Goal: Check status: Check status

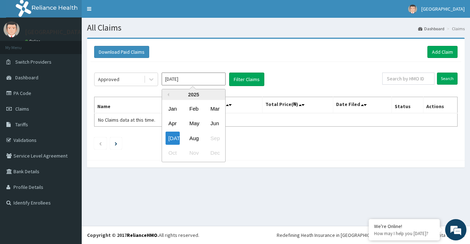
click at [165, 140] on div "Jul Aug Sep" at bounding box center [193, 138] width 63 height 15
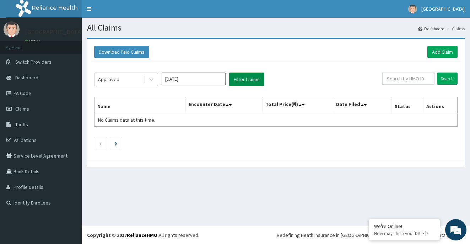
click at [247, 78] on button "Filter Claims" at bounding box center [246, 80] width 35 height 14
click at [150, 81] on icon at bounding box center [151, 79] width 7 height 7
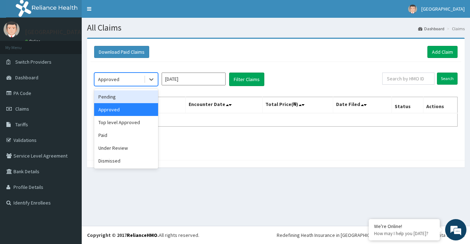
click at [134, 98] on div "Pending" at bounding box center [126, 96] width 64 height 13
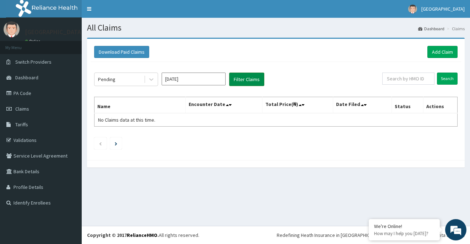
click at [240, 81] on button "Filter Claims" at bounding box center [246, 80] width 35 height 14
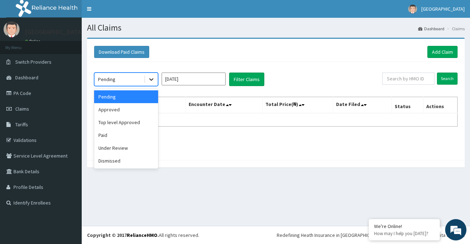
click at [152, 81] on icon at bounding box center [151, 79] width 7 height 7
click at [129, 133] on div "Paid" at bounding box center [126, 135] width 64 height 13
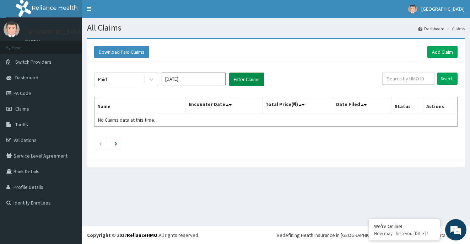
click at [233, 83] on button "Filter Claims" at bounding box center [246, 80] width 35 height 14
click at [242, 78] on button "Filter Claims" at bounding box center [246, 80] width 35 height 14
click at [241, 78] on button "Filter Claims" at bounding box center [246, 80] width 35 height 14
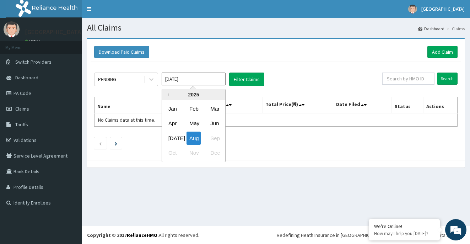
click at [208, 77] on input "[DATE]" at bounding box center [194, 79] width 64 height 13
click at [172, 139] on div "[DATE]" at bounding box center [173, 138] width 14 height 13
type input "[DATE]"
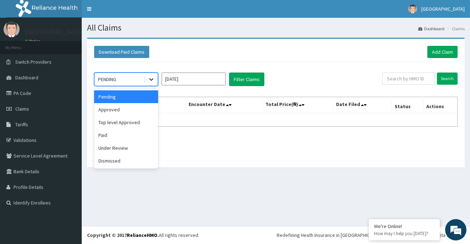
click at [153, 80] on icon at bounding box center [151, 79] width 7 height 7
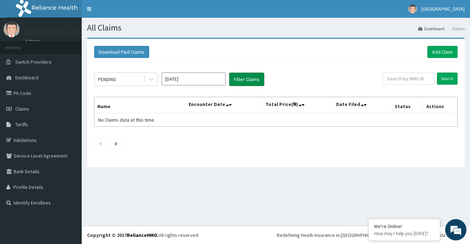
click at [258, 79] on button "Filter Claims" at bounding box center [246, 80] width 35 height 14
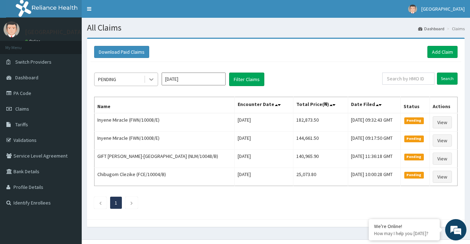
click at [150, 80] on icon at bounding box center [151, 80] width 4 height 2
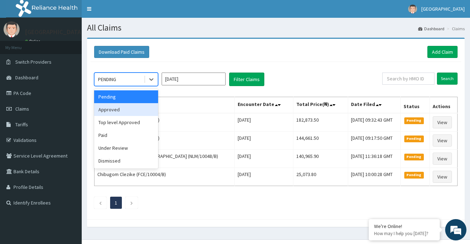
click at [138, 108] on div "Approved" at bounding box center [126, 109] width 64 height 13
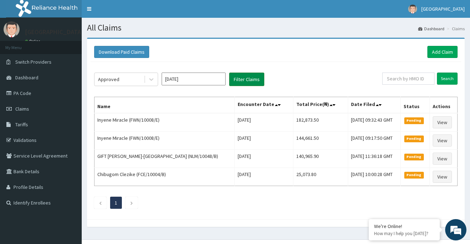
click at [250, 78] on button "Filter Claims" at bounding box center [246, 80] width 35 height 14
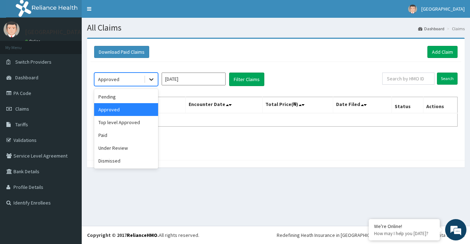
click at [149, 83] on div at bounding box center [151, 79] width 13 height 13
click at [130, 124] on div "Top level Approved" at bounding box center [126, 122] width 64 height 13
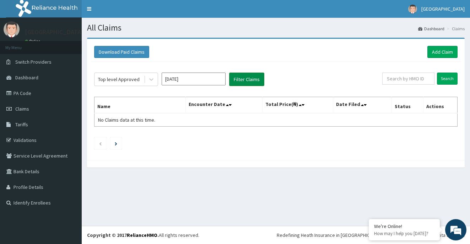
click at [242, 79] on button "Filter Claims" at bounding box center [246, 80] width 35 height 14
click at [242, 77] on button "Filter Claims" at bounding box center [246, 80] width 35 height 14
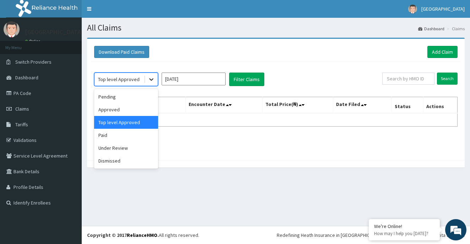
click at [152, 80] on icon at bounding box center [151, 80] width 4 height 2
click at [114, 149] on div "Under Review" at bounding box center [126, 147] width 64 height 13
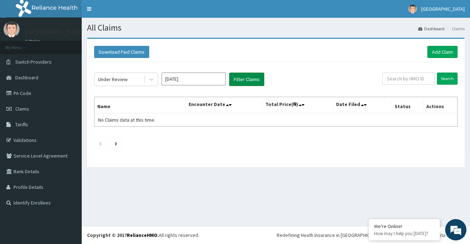
click at [239, 81] on button "Filter Claims" at bounding box center [246, 80] width 35 height 14
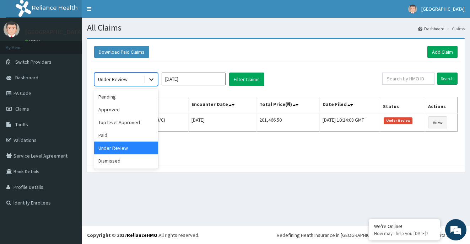
click at [151, 82] on icon at bounding box center [151, 79] width 7 height 7
click at [128, 159] on div "Dismissed" at bounding box center [126, 160] width 64 height 13
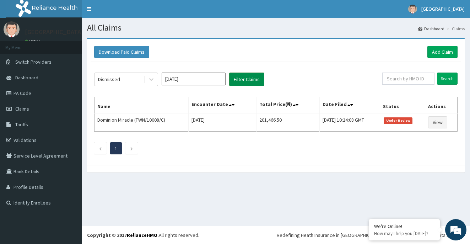
click at [248, 81] on button "Filter Claims" at bounding box center [246, 80] width 35 height 14
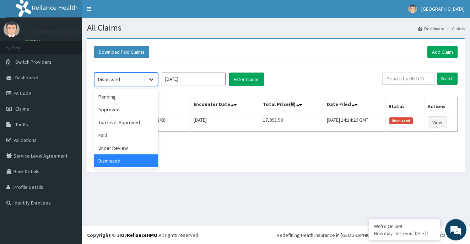
click at [151, 82] on icon at bounding box center [151, 79] width 7 height 7
click at [118, 133] on div "Paid" at bounding box center [126, 135] width 64 height 13
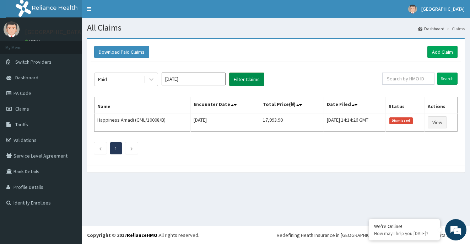
click at [239, 81] on button "Filter Claims" at bounding box center [246, 80] width 35 height 14
